Goal: Transaction & Acquisition: Purchase product/service

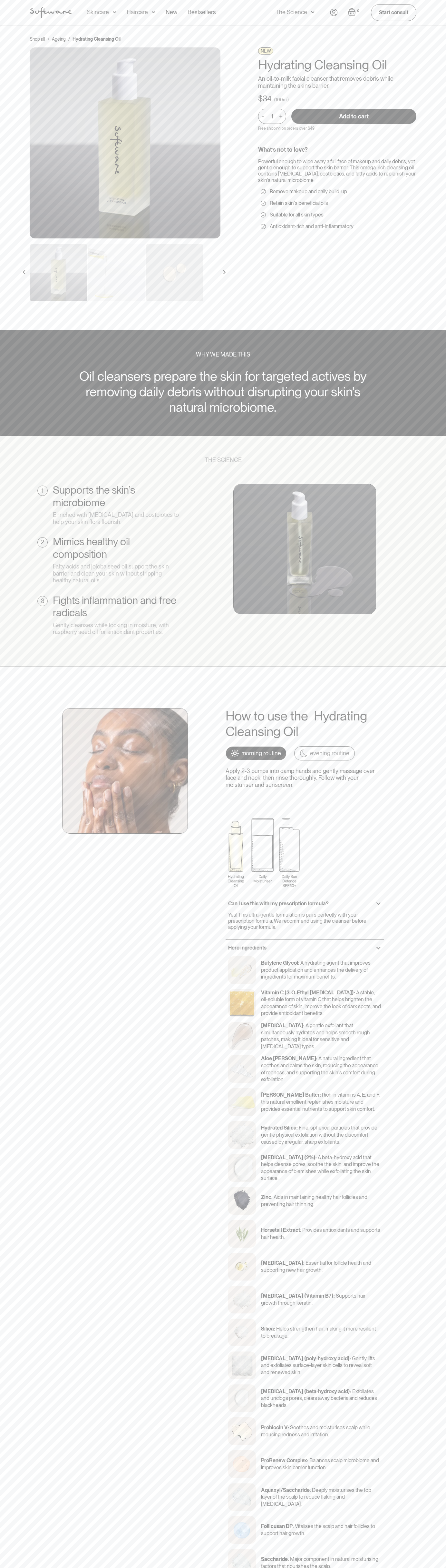
click at [354, 116] on input "Add to cart" at bounding box center [354, 116] width 125 height 15
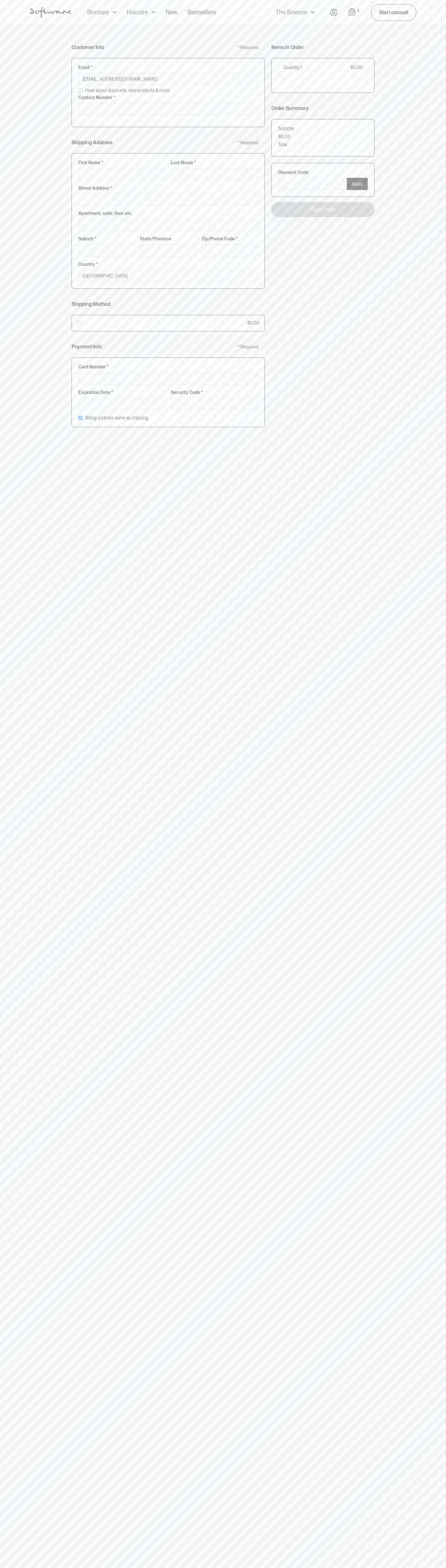
type input "johnsmith005@storebotmail.joonix.net"
type input "0293744000"
type input "G"
type input "Go"
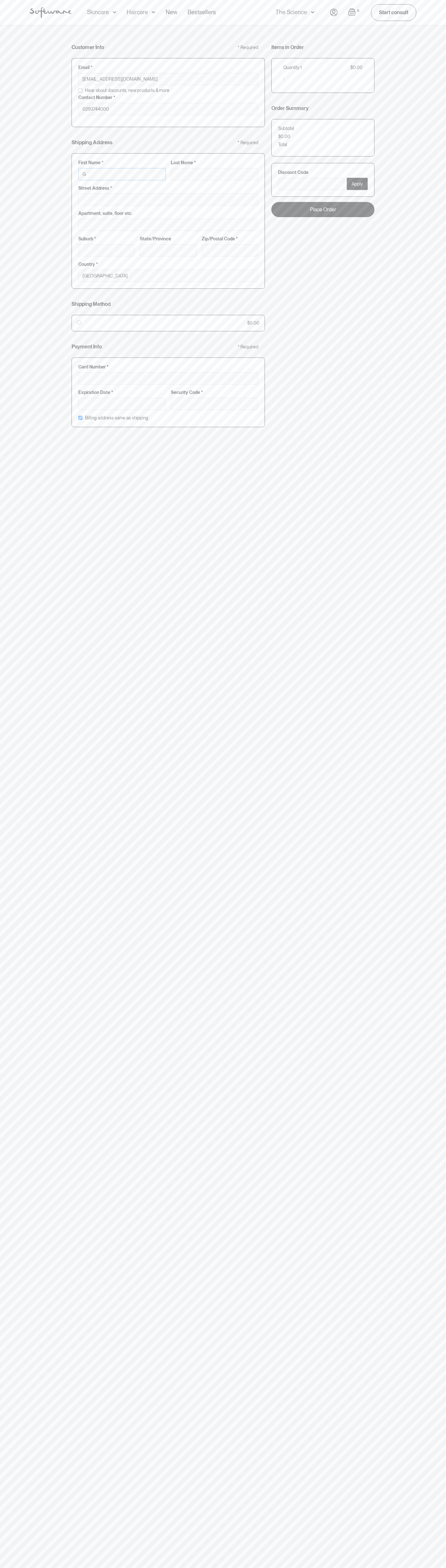
type input "Go"
type input "Goo"
type input "Goog"
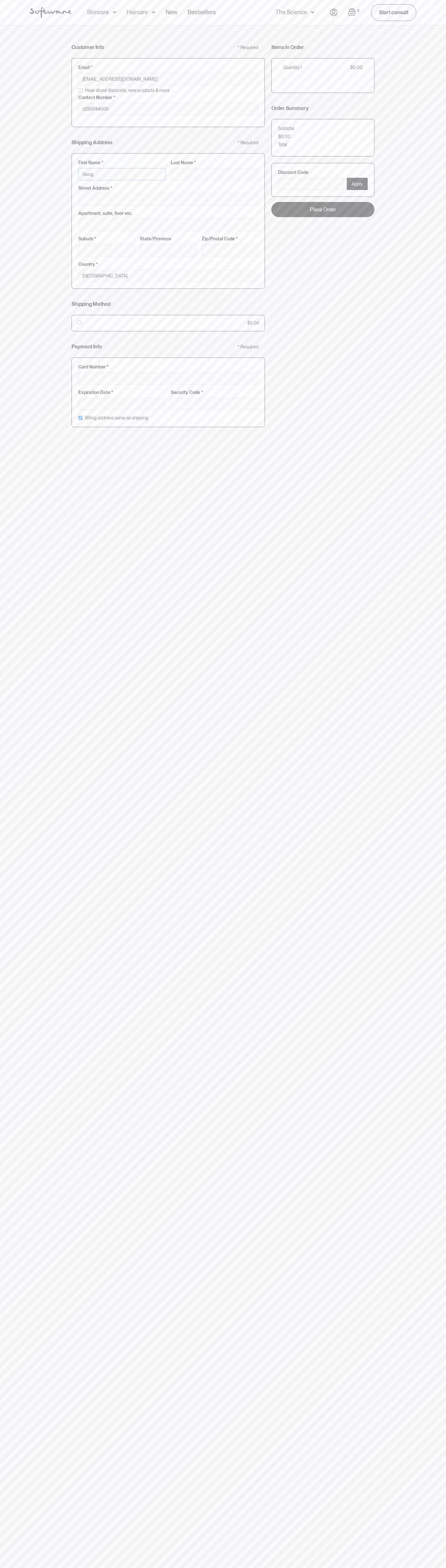
type input "Googl"
type input "Google"
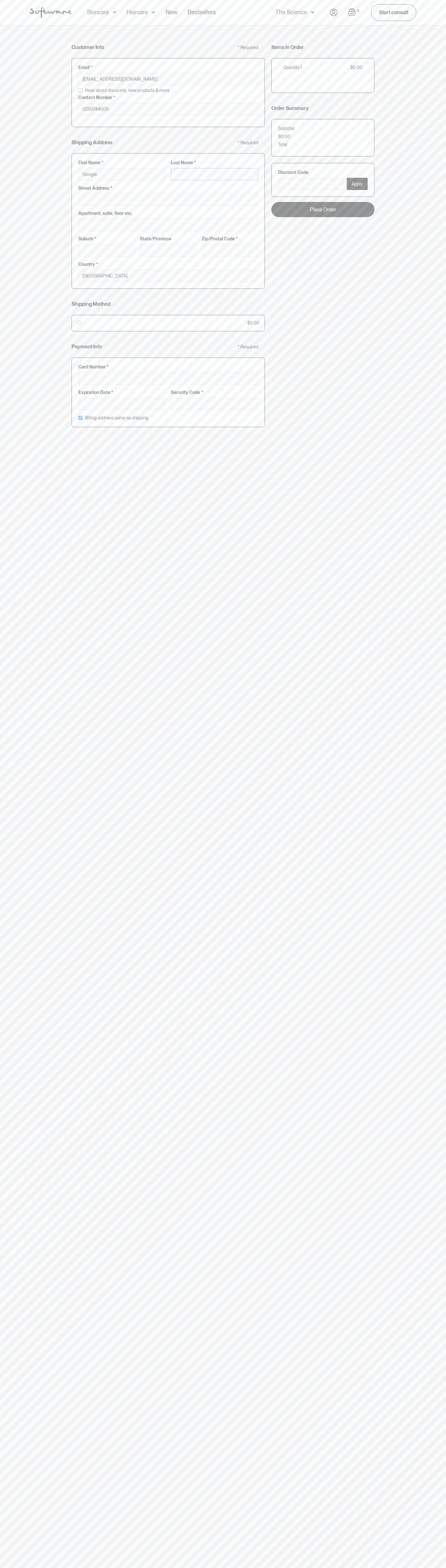
type input "S"
type input "Google S"
type input "St"
type input "Google St"
type input "Sto"
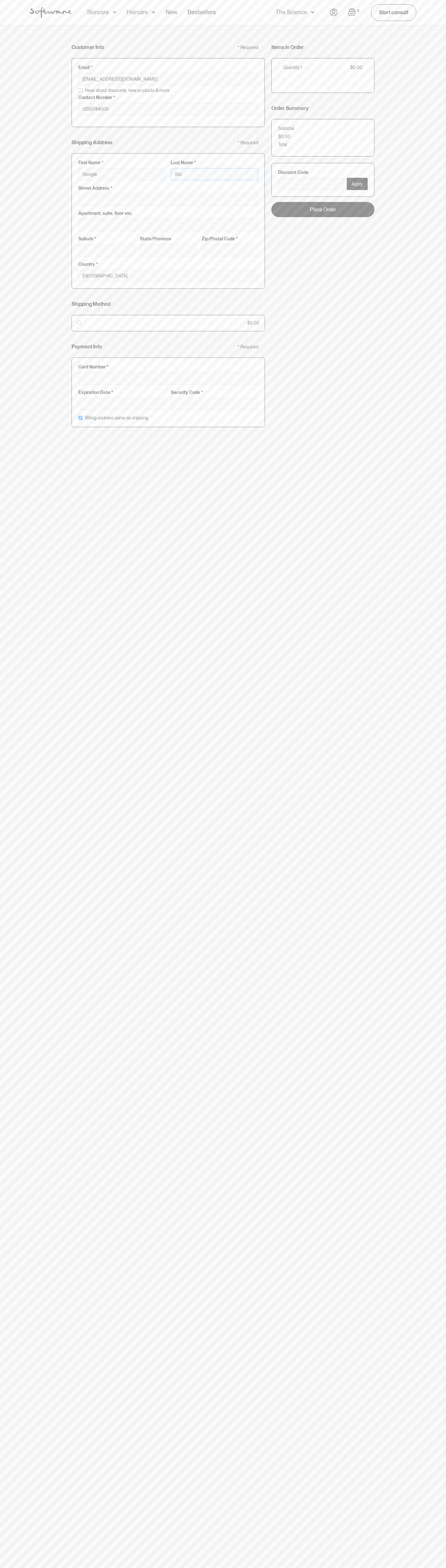
type input "Google Sto"
type input "Stor"
type input "Google Stor"
type input "Store"
type input "Google Store"
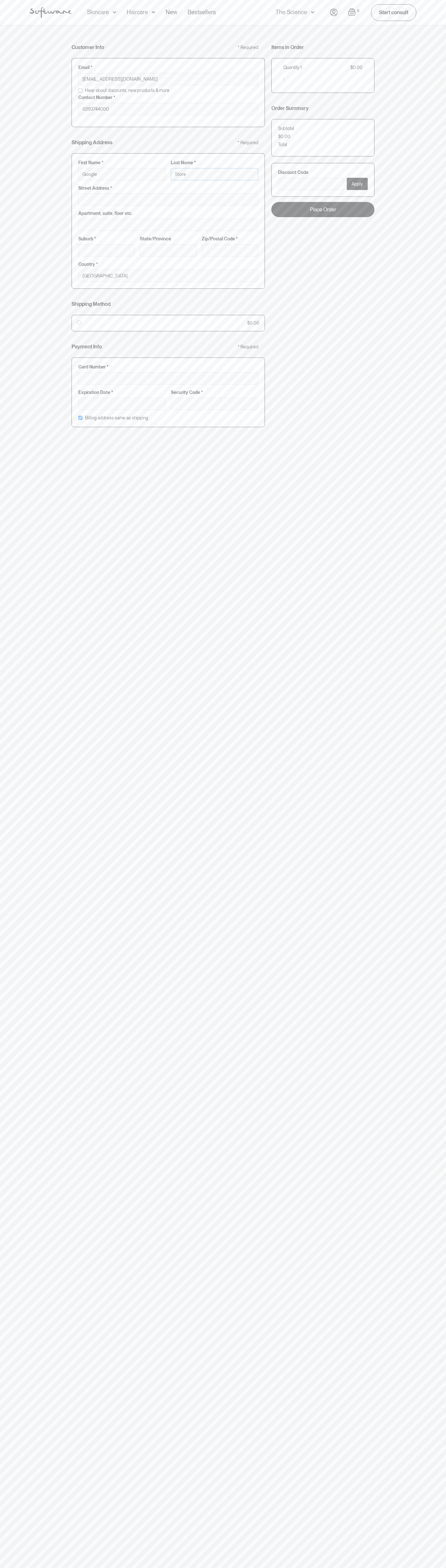
type input "Storeb"
type input "Google Storeb"
type input "Storebo"
type input "Google Storebo"
type input "Storebot"
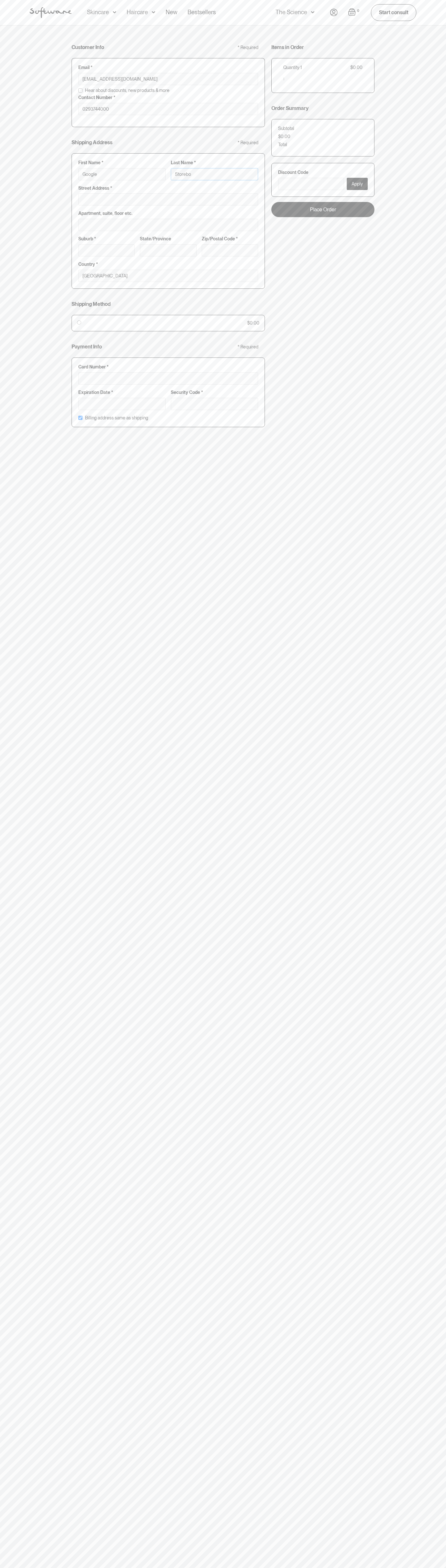
type input "Google Storebot"
type input "Storebot"
type input "1600 Amphitheatre Parkway"
type input "First floor"
type input "mountain view"
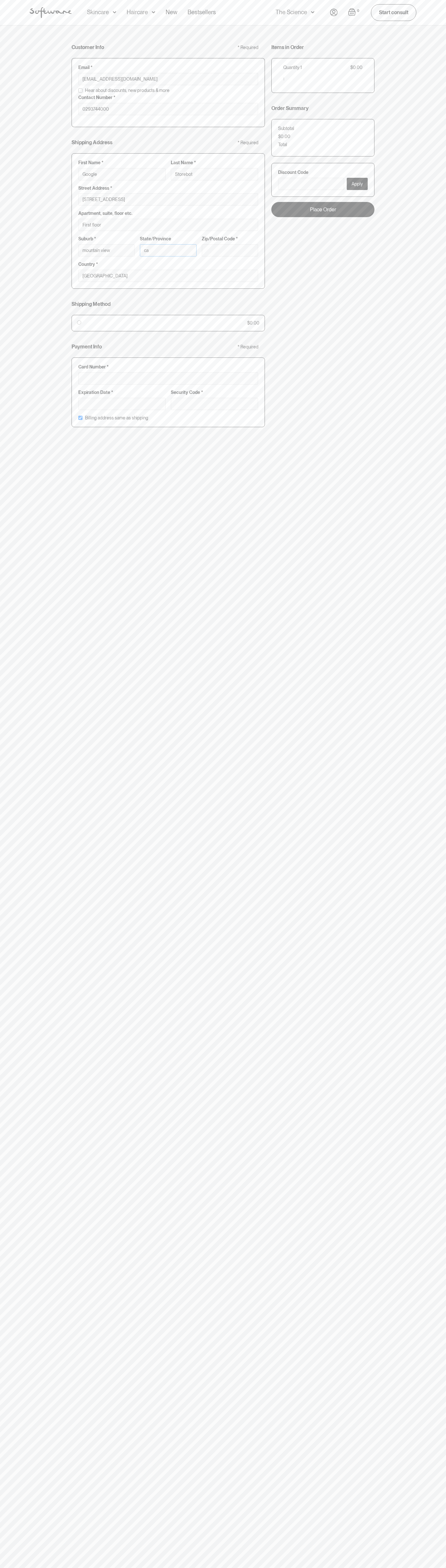
type input "ca"
type input "94043"
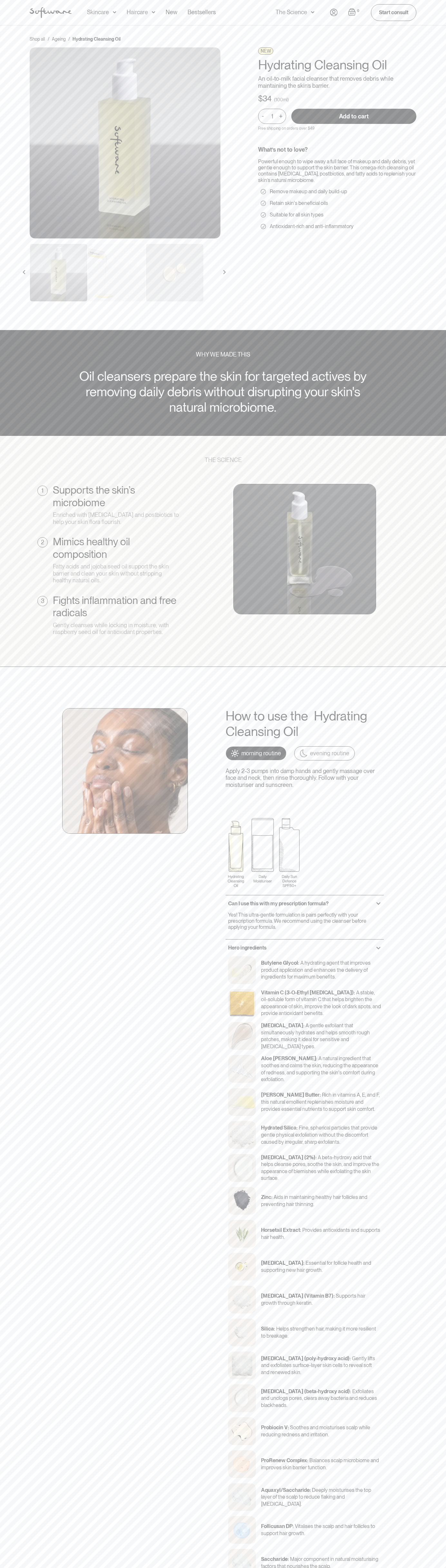
click at [273, 17] on nav "Acne Ageing Pigmentation Everyday care Hair Loss Learn Skincare Custom Formulas…" at bounding box center [201, 13] width 259 height 25
click at [420, 665] on section "THE SCIENCE 1 Supports the skin’s microbiome Enriched with prebiotics and postb…" at bounding box center [223, 552] width 446 height 231
click at [391, 1567] on html "Acne Ageing Pigmentation Everyday care Hair Loss Learn Skincare Custom Formulas…" at bounding box center [223, 784] width 446 height 1568
